Goal: Task Accomplishment & Management: Use online tool/utility

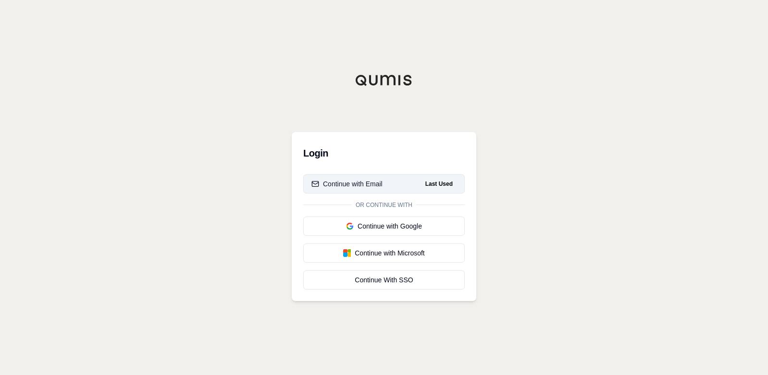
click at [349, 186] on div "Continue with Email" at bounding box center [346, 184] width 71 height 10
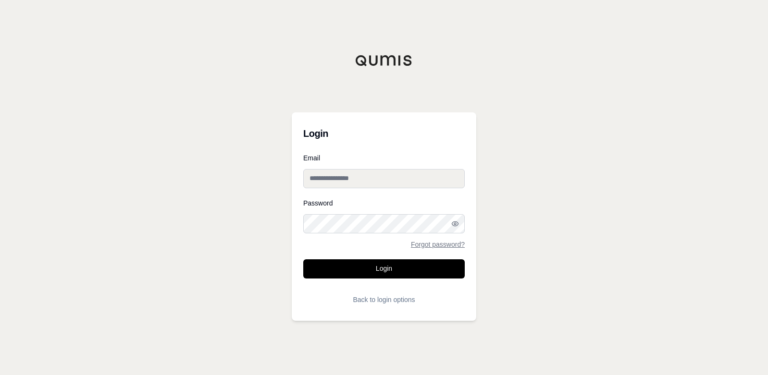
type input "**********"
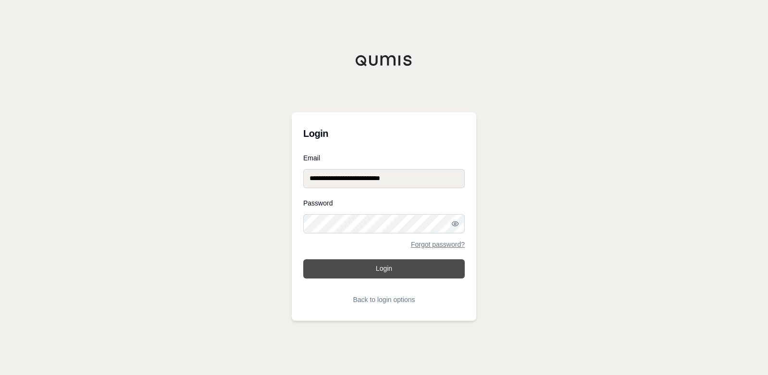
click at [366, 271] on button "Login" at bounding box center [383, 268] width 161 height 19
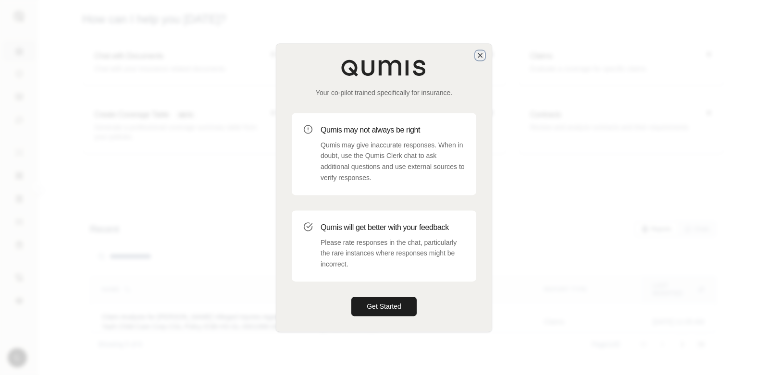
click at [479, 55] on icon "button" at bounding box center [480, 55] width 8 height 8
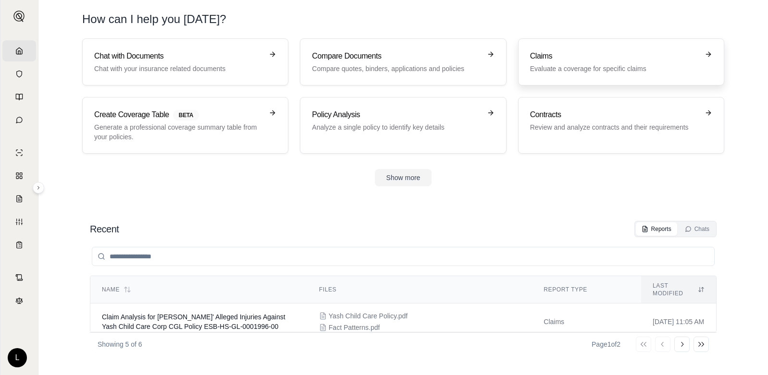
click at [559, 64] on p "Evaluate a coverage for specific claims" at bounding box center [614, 69] width 169 height 10
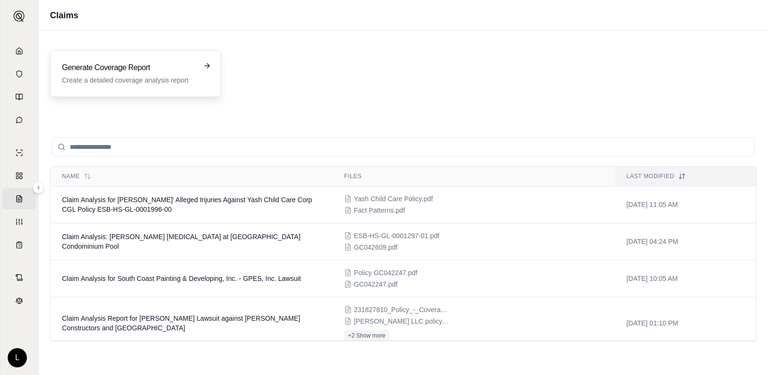
click at [131, 72] on h3 "Generate Coverage Report" at bounding box center [129, 68] width 134 height 12
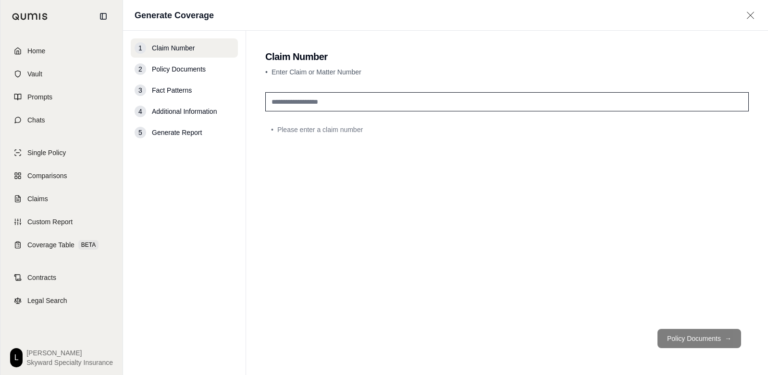
click at [345, 106] on input "text" at bounding box center [506, 101] width 483 height 19
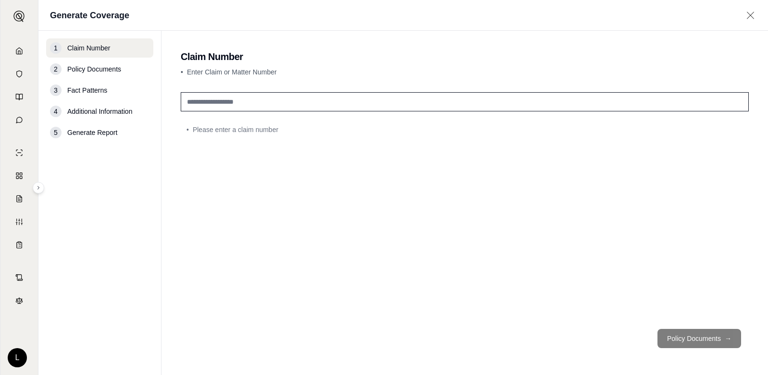
click at [303, 101] on input "text" at bounding box center [465, 101] width 568 height 19
type input "********"
click at [689, 340] on button "Policy Documents →" at bounding box center [699, 338] width 84 height 19
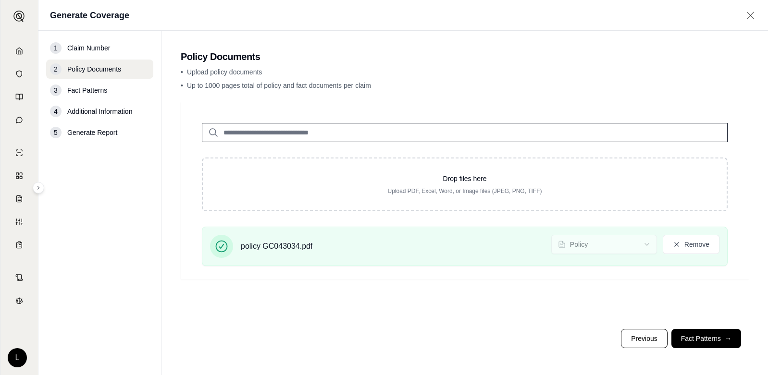
click at [713, 342] on button "Fact Patterns →" at bounding box center [706, 338] width 70 height 19
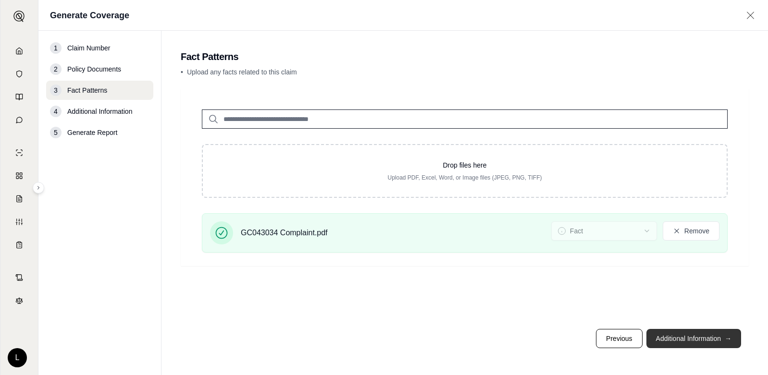
click at [693, 341] on button "Additional Information →" at bounding box center [693, 338] width 95 height 19
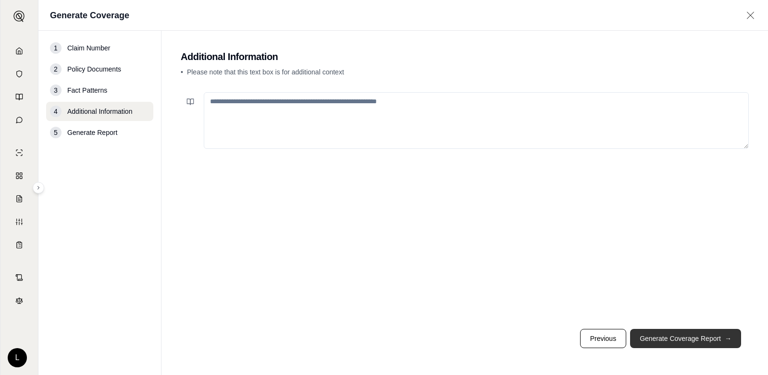
click at [684, 342] on button "Generate Coverage Report →" at bounding box center [685, 338] width 111 height 19
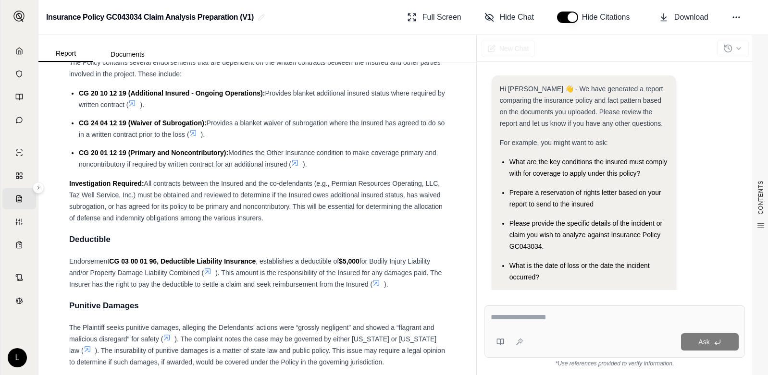
scroll to position [2643, 0]
